Goal: Find specific page/section: Find specific page/section

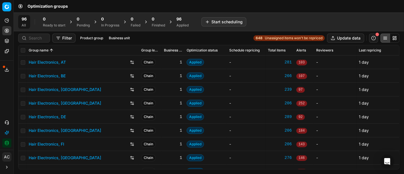
click at [1, 94] on div "Analytics Pricing Product portfolio Templates Export service 18 Contact support…" at bounding box center [6, 82] width 13 height 136
click at [29, 41] on input at bounding box center [38, 38] width 18 height 6
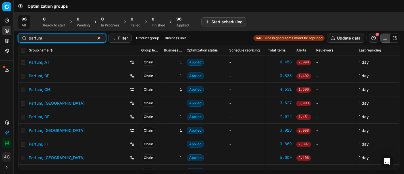
type input "parfum"
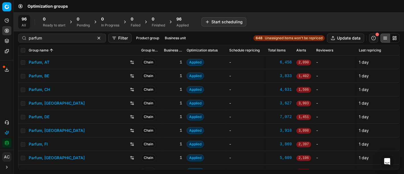
click at [44, 116] on link "Parfum, DE" at bounding box center [39, 117] width 21 height 6
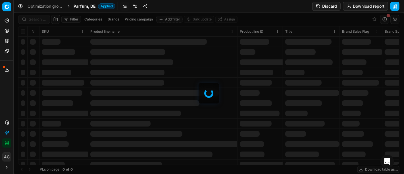
click at [40, 15] on div at bounding box center [209, 93] width 390 height 161
click at [41, 18] on div at bounding box center [209, 93] width 390 height 161
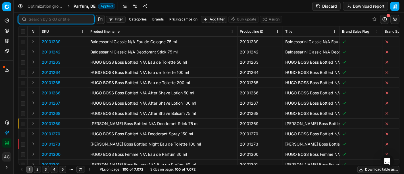
click at [41, 18] on input at bounding box center [60, 19] width 62 height 6
paste input "90018732-0029296"
click at [41, 18] on input at bounding box center [60, 19] width 62 height 6
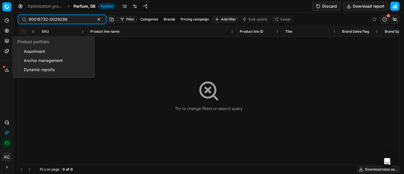
type input "90018732-0029296"
click at [8, 41] on icon at bounding box center [7, 41] width 5 height 5
click at [33, 49] on link "Assortment" at bounding box center [55, 51] width 66 height 8
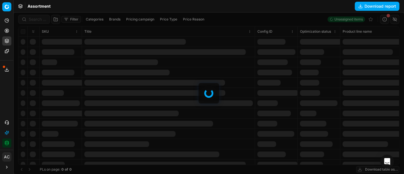
click at [36, 18] on div at bounding box center [209, 93] width 390 height 161
click at [36, 18] on div "Filter Categories Brands Pricing campaign Price Type Price Reason 648 (0%) Unas…" at bounding box center [209, 93] width 390 height 161
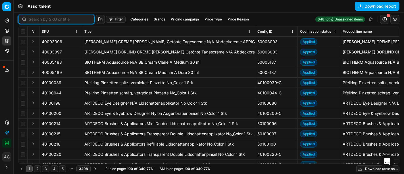
click at [36, 18] on input at bounding box center [60, 19] width 62 height 6
paste input "90018732-0029296"
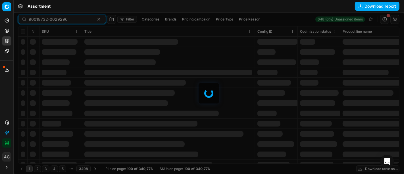
type input "90018732-0029296"
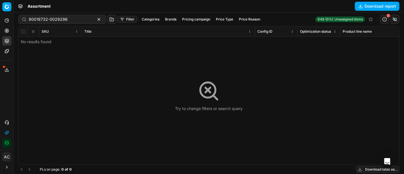
click at [22, 103] on div "Try to change filters or search query" at bounding box center [208, 95] width 381 height 138
